Goal: Find specific page/section: Find specific page/section

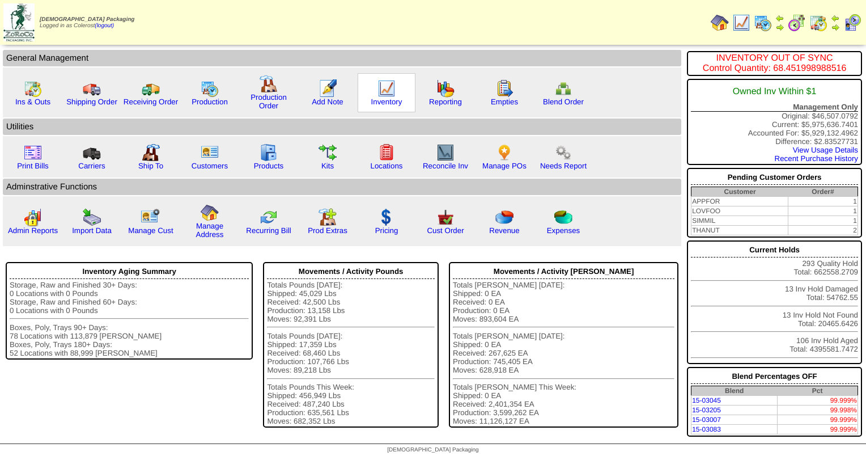
click at [388, 96] on img at bounding box center [386, 88] width 18 height 18
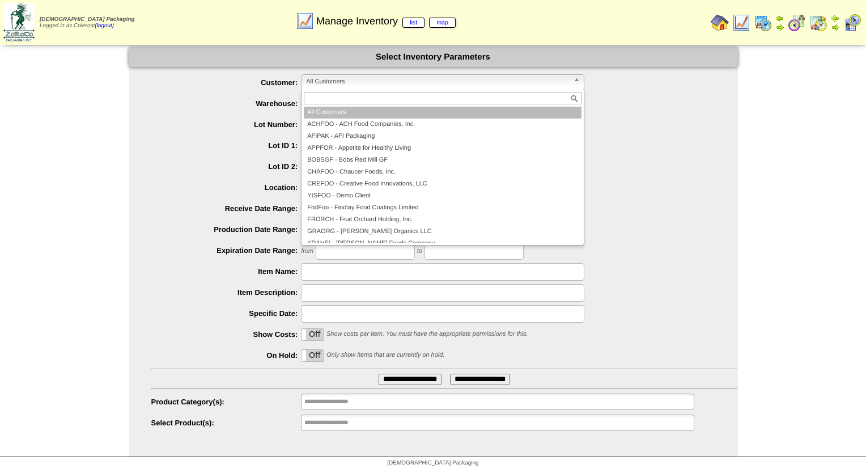
click at [347, 78] on span "All Customers" at bounding box center [437, 82] width 263 height 14
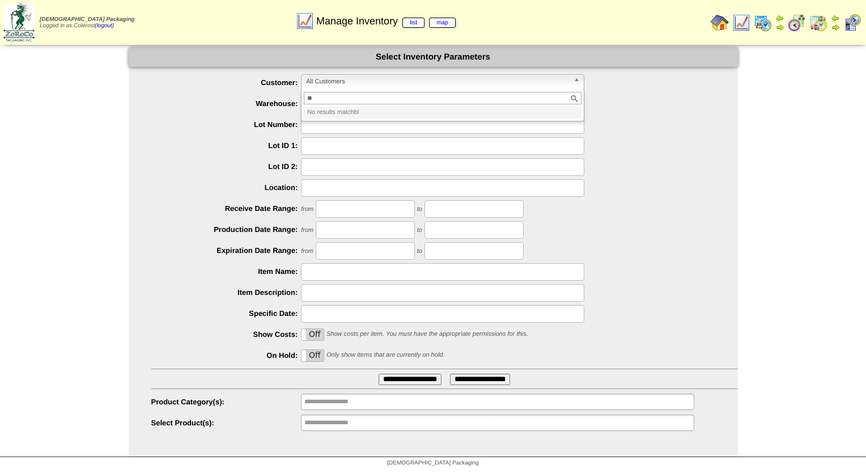
type input "*"
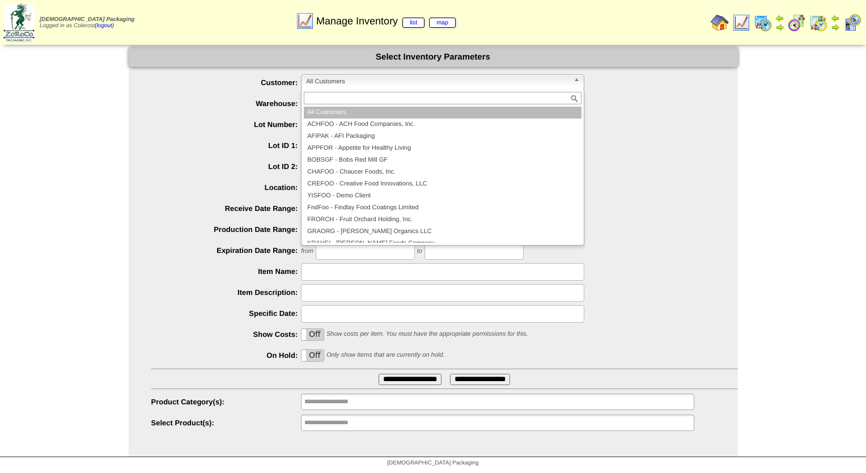
click at [148, 10] on div "Manage Inventory list map" at bounding box center [375, 17] width 496 height 31
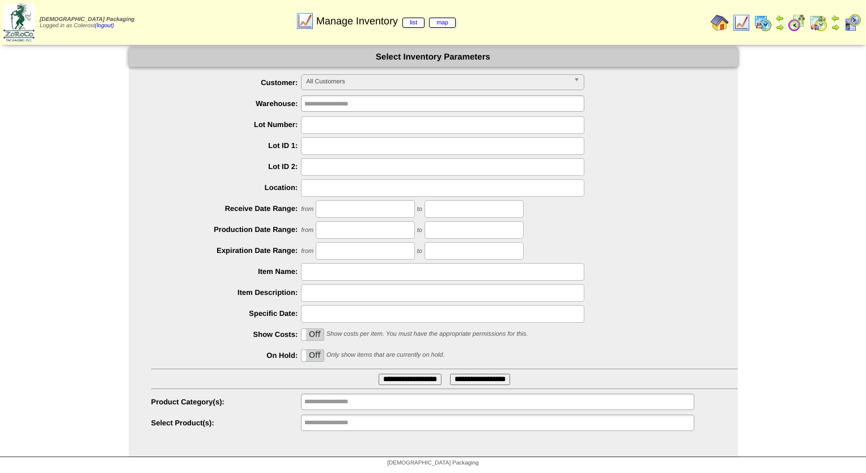
drag, startPoint x: 720, startPoint y: 23, endPoint x: 720, endPoint y: 17, distance: 6.3
click at [720, 23] on img at bounding box center [720, 23] width 18 height 18
click at [0, 289] on html "Zoroco Packaging Logged in as Colerost (logout) Print All" at bounding box center [433, 236] width 866 height 472
